Goal: Information Seeking & Learning: Learn about a topic

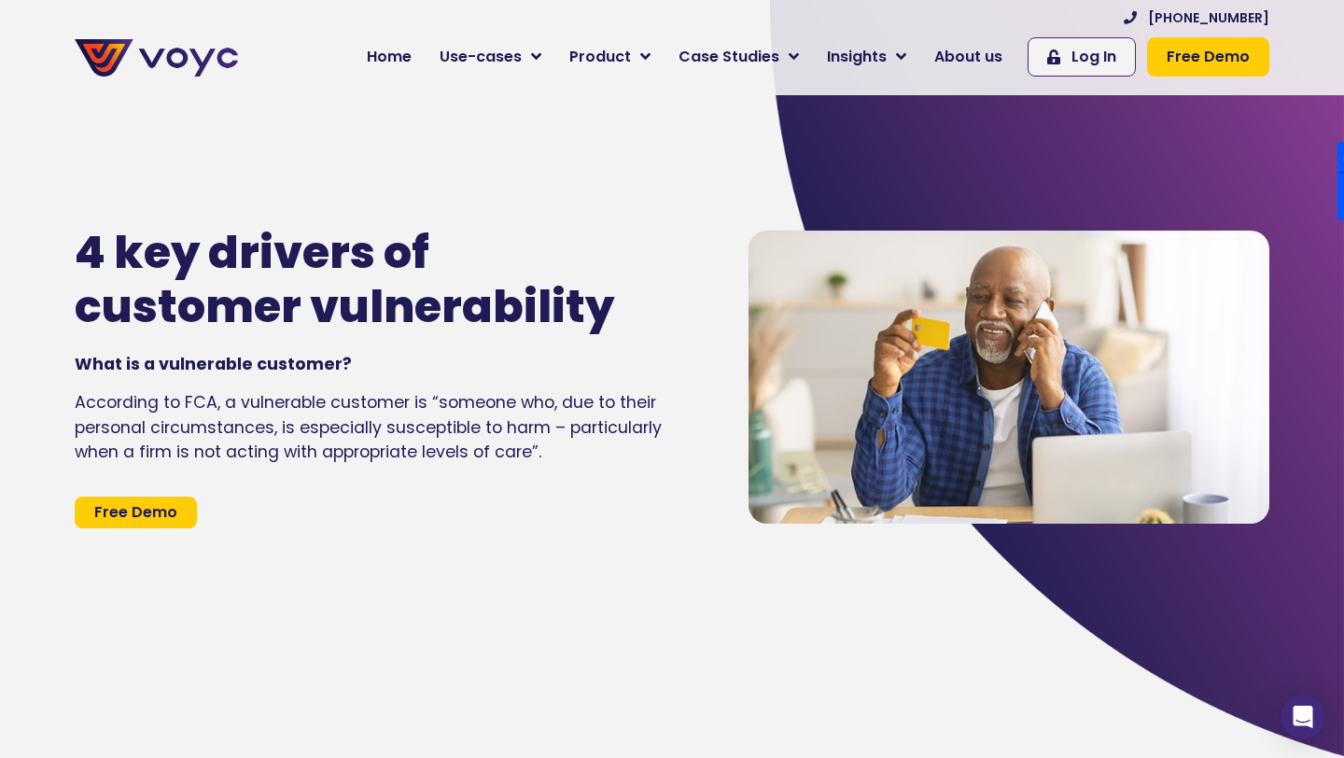
click at [141, 50] on img at bounding box center [156, 57] width 163 height 37
